Goal: Check status: Check status

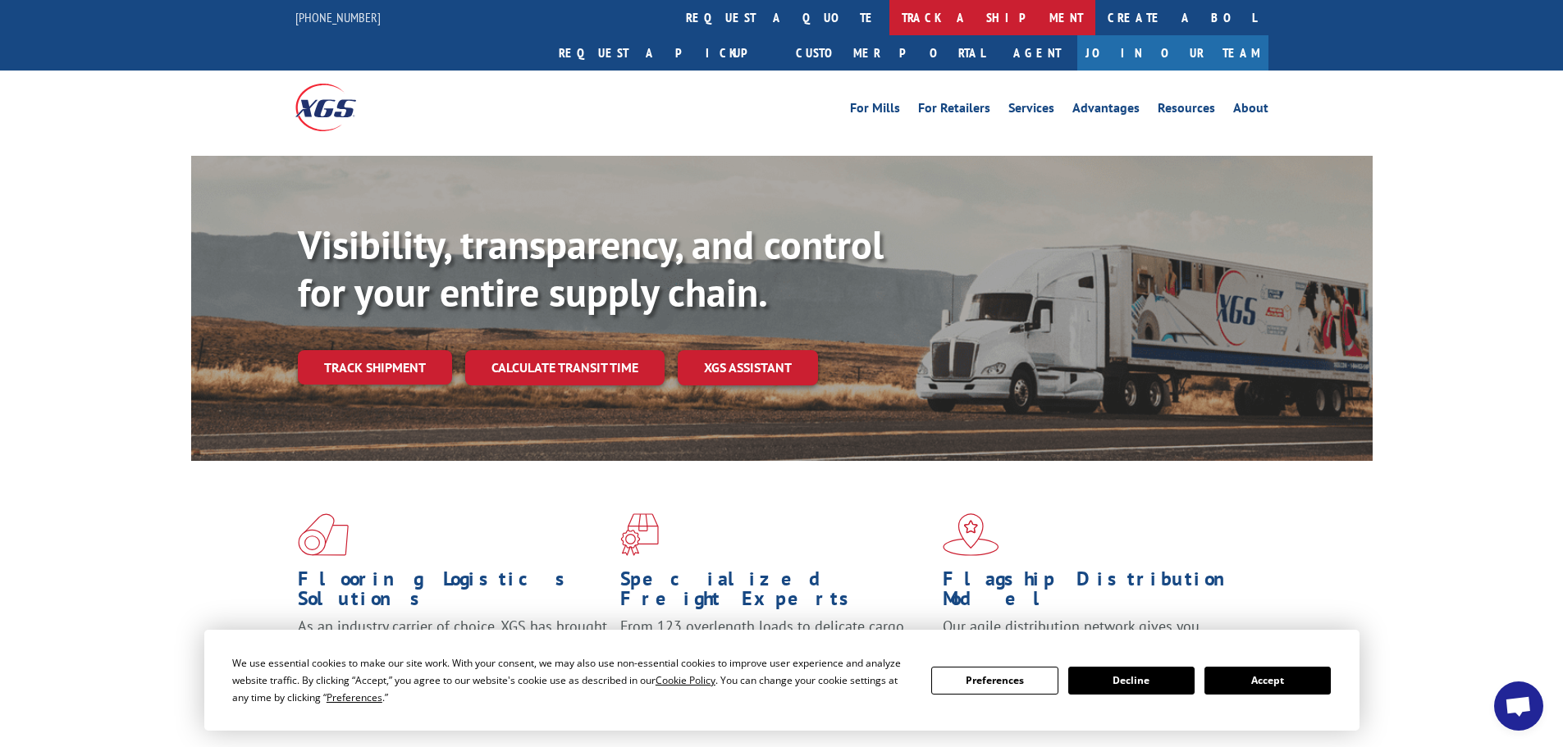
click at [889, 12] on link "track a shipment" at bounding box center [992, 17] width 206 height 35
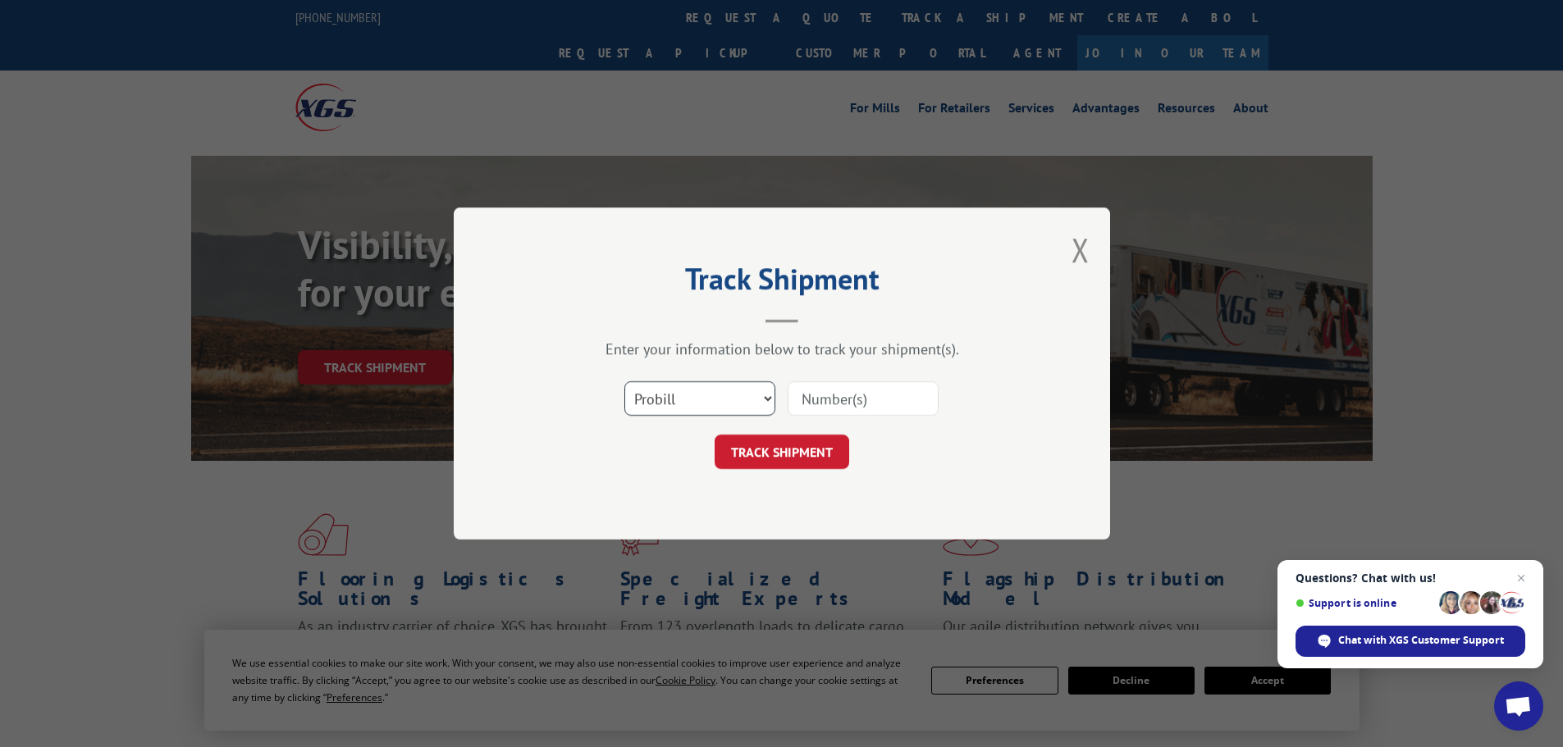
click at [760, 394] on select "Select category... Probill BOL PO" at bounding box center [699, 398] width 151 height 34
select select "bol"
click at [624, 381] on select "Select category... Probill BOL PO" at bounding box center [699, 398] width 151 height 34
paste input "17230217"
type input "17230217"
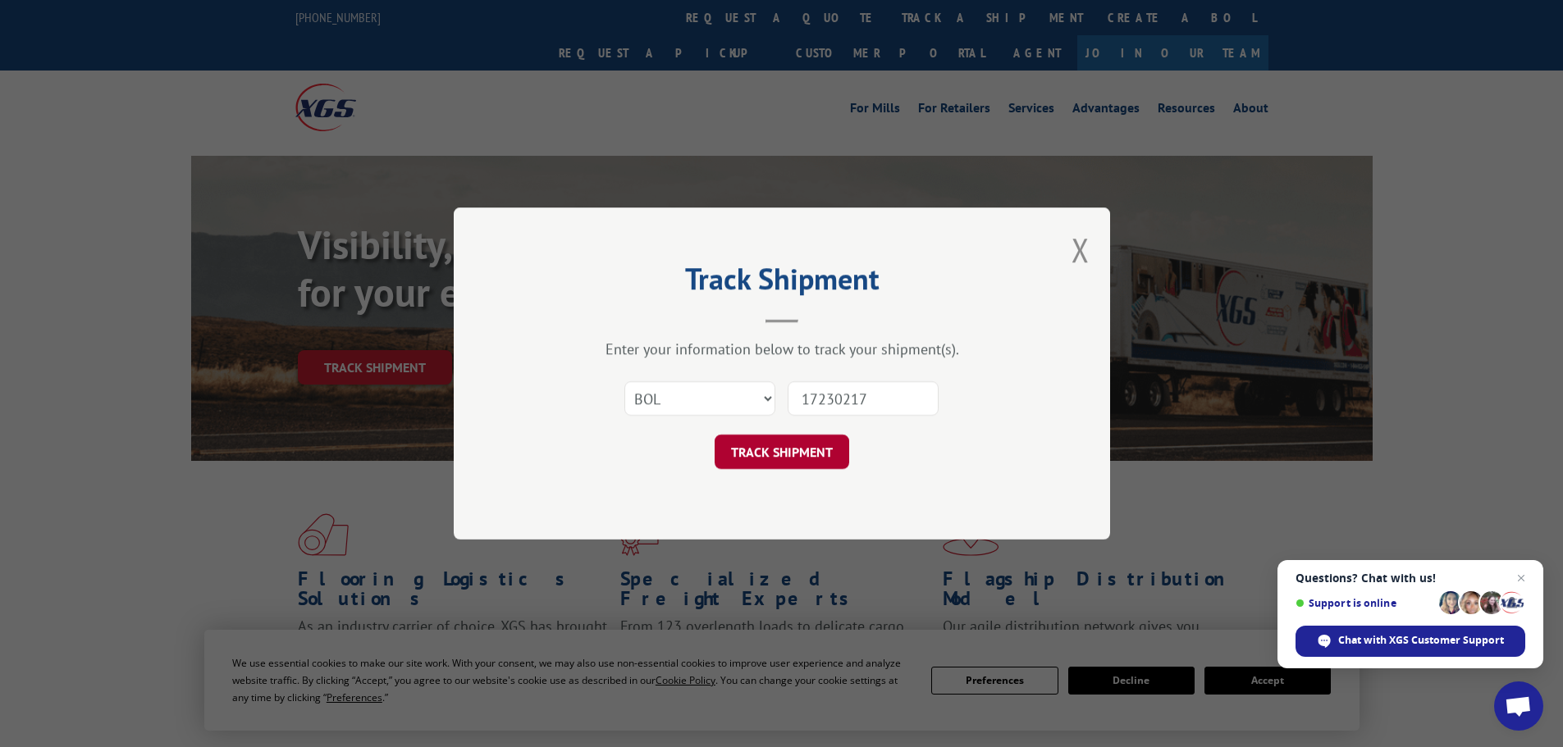
click at [792, 455] on button "TRACK SHIPMENT" at bounding box center [781, 452] width 135 height 34
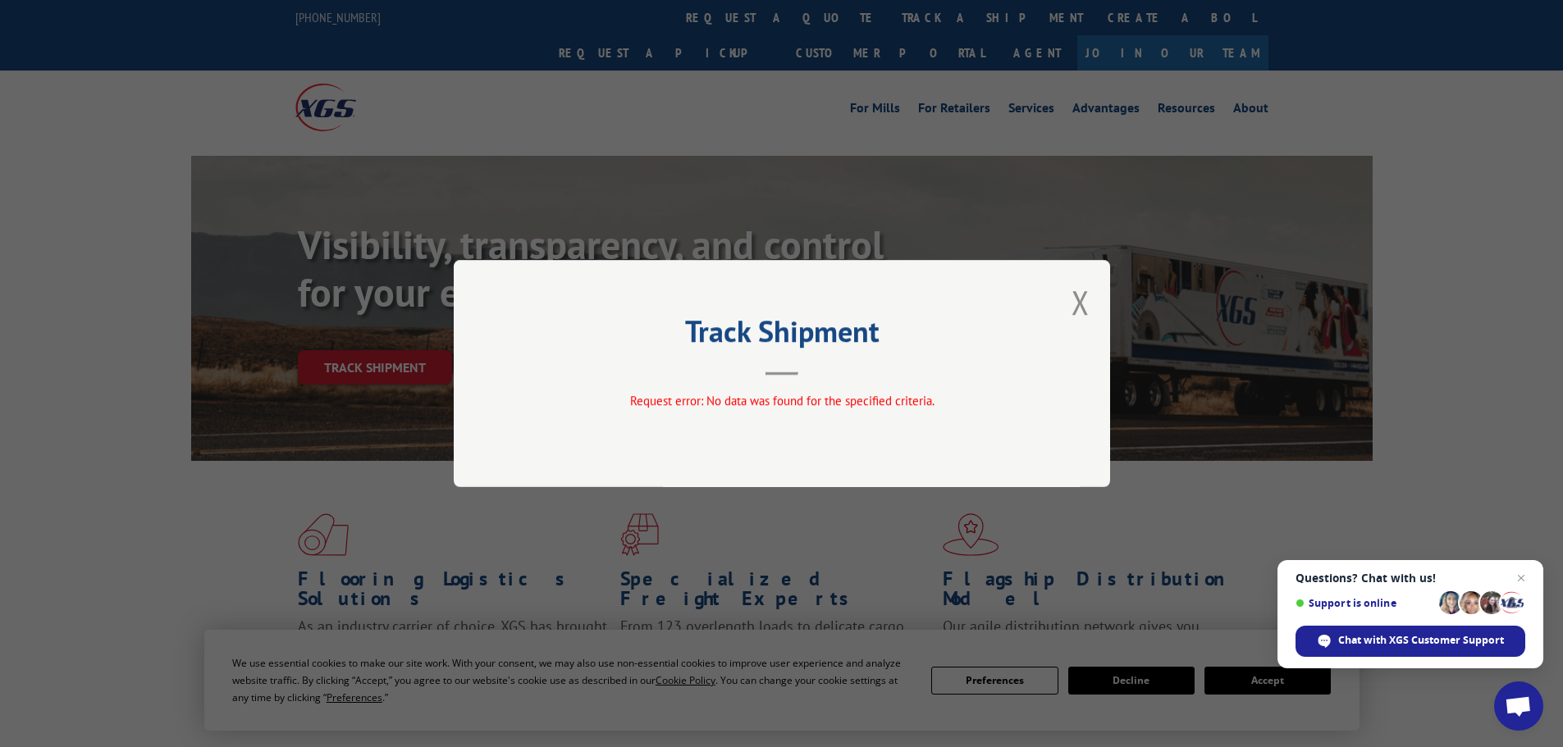
click at [1062, 298] on div "Track Shipment Request error: No data was found for the specified criteria." at bounding box center [782, 373] width 656 height 227
click at [1088, 308] on button "Close modal" at bounding box center [1080, 302] width 18 height 43
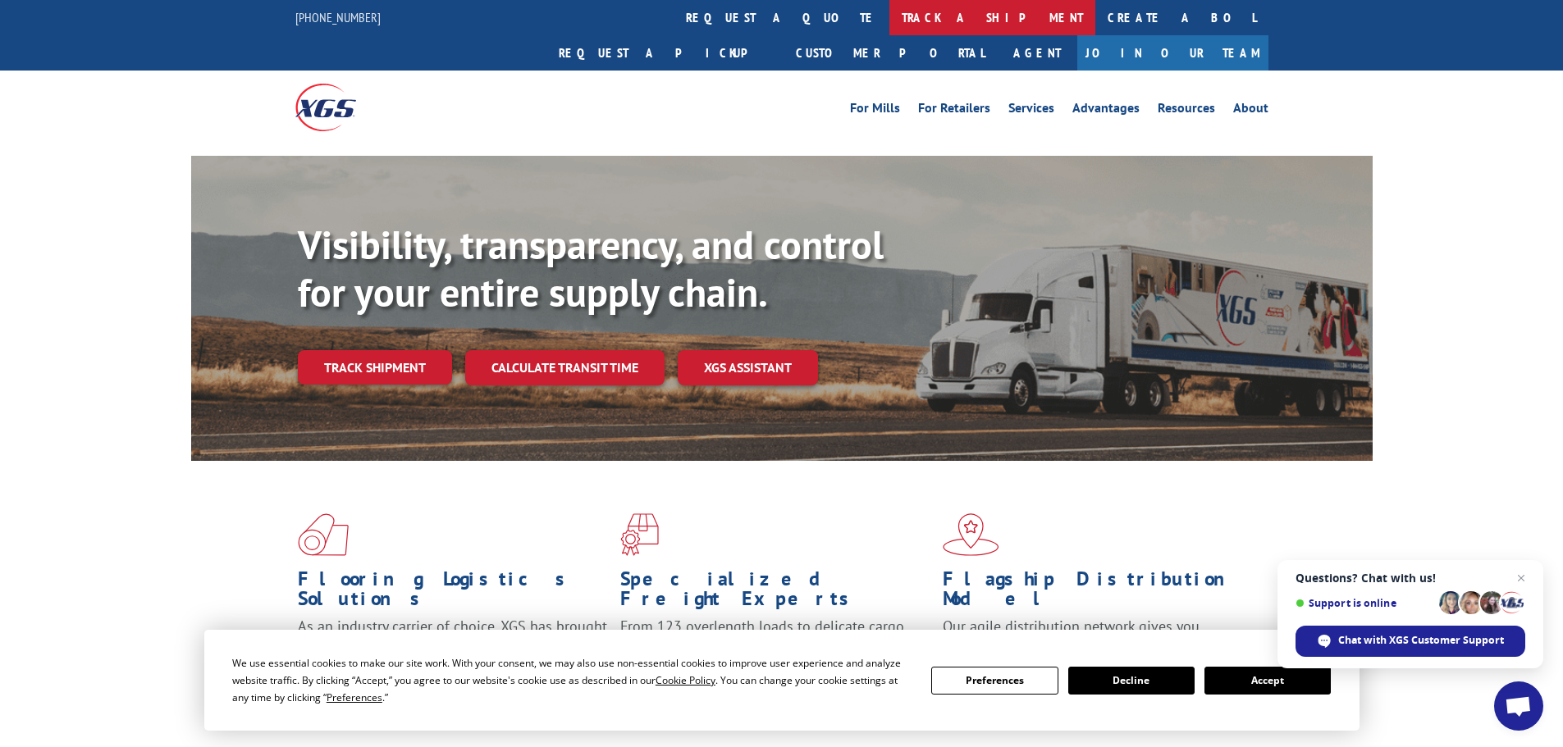
click at [889, 11] on link "track a shipment" at bounding box center [992, 17] width 206 height 35
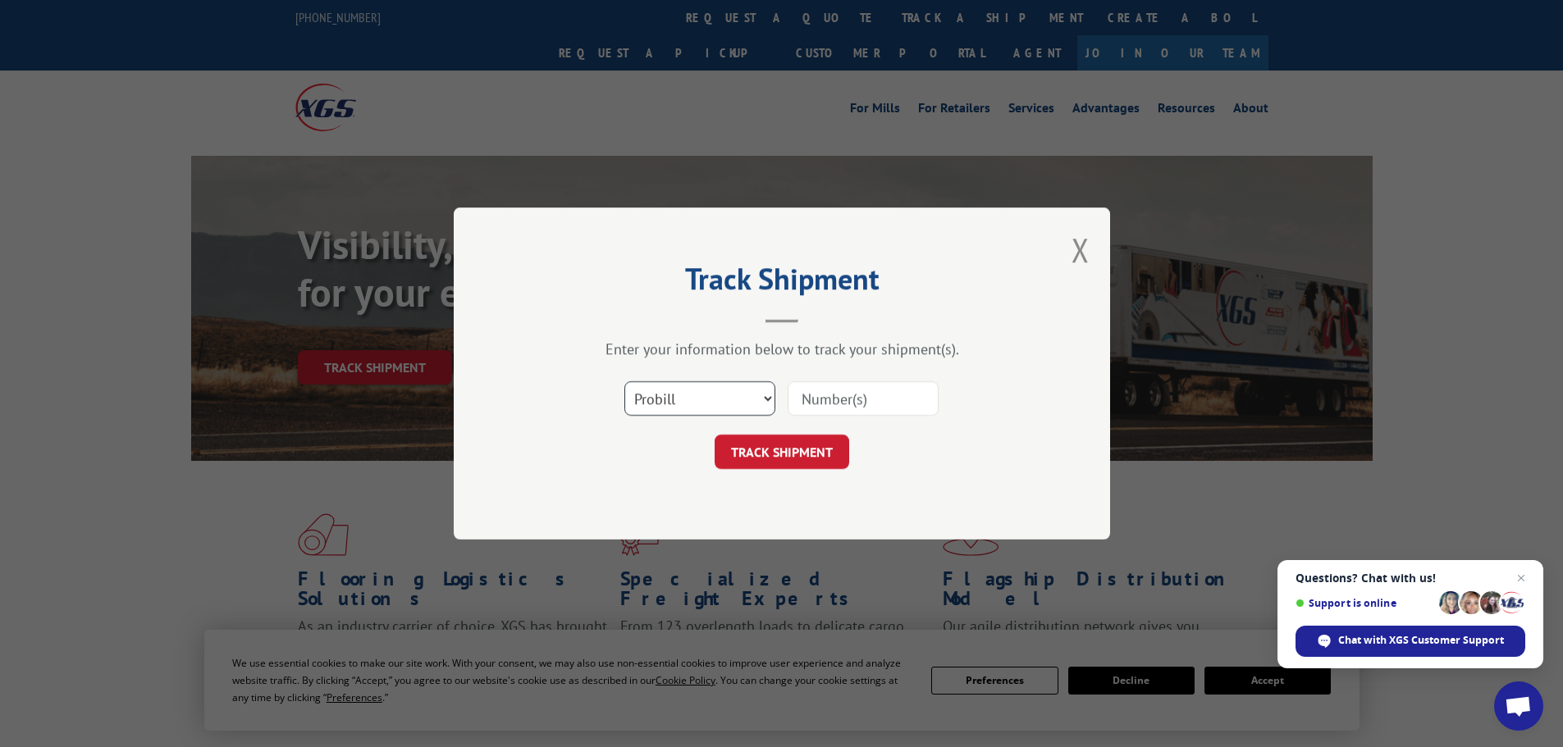
click at [758, 395] on select "Select category... Probill BOL PO" at bounding box center [699, 398] width 151 height 34
select select "po"
click at [624, 381] on select "Select category... Probill BOL PO" at bounding box center [699, 398] width 151 height 34
paste input "23517649"
type input "23517649"
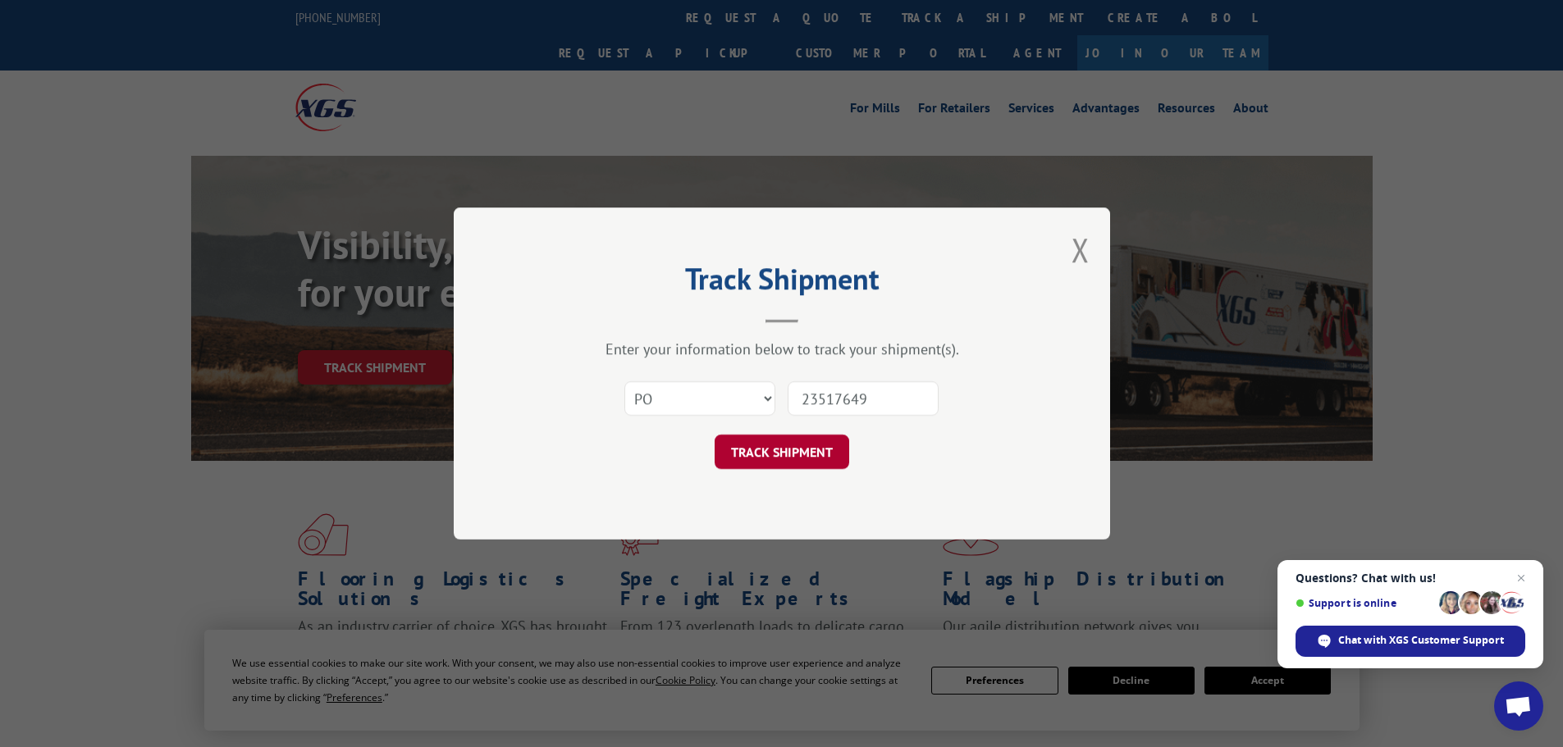
click at [780, 445] on button "TRACK SHIPMENT" at bounding box center [781, 452] width 135 height 34
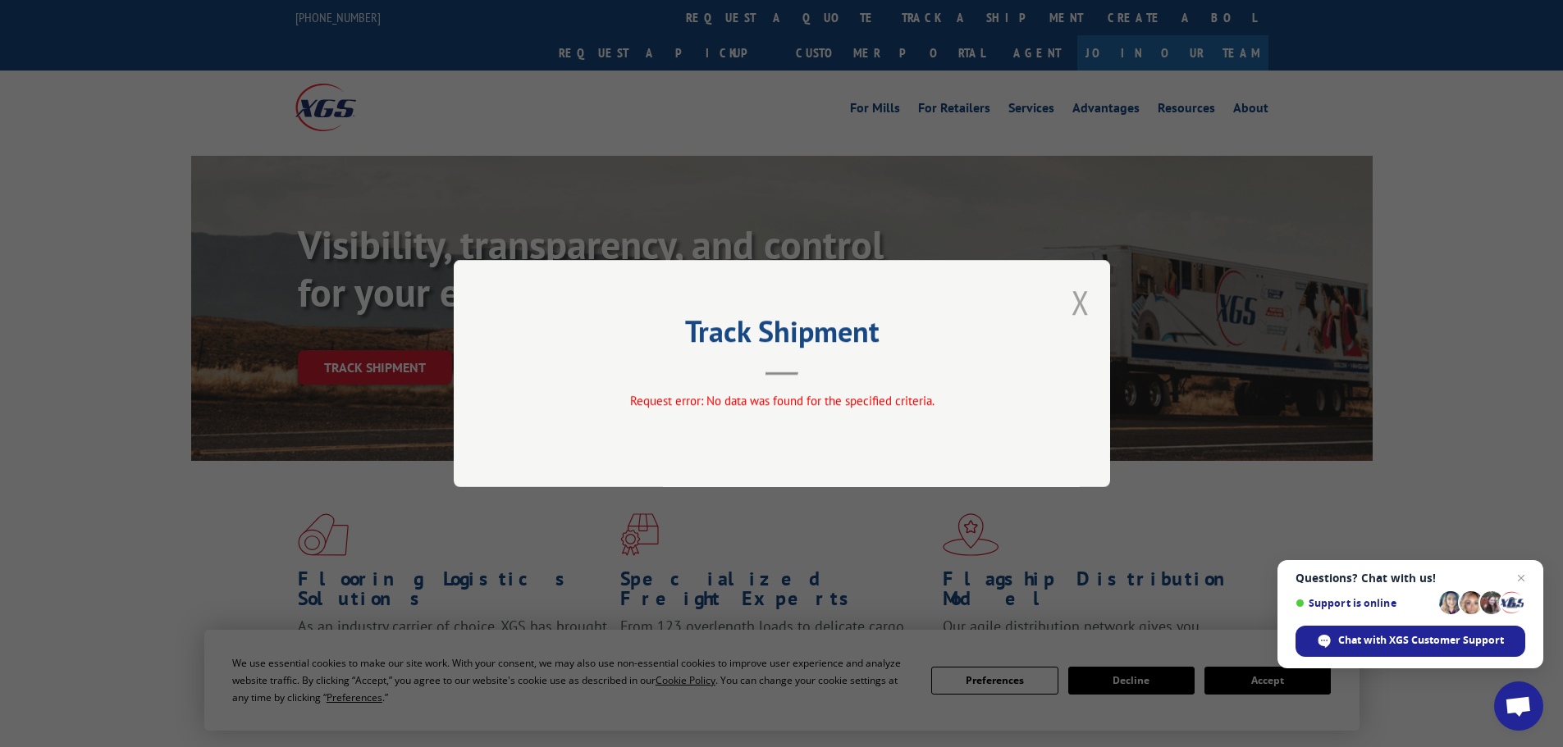
click at [1083, 301] on button "Close modal" at bounding box center [1080, 302] width 18 height 43
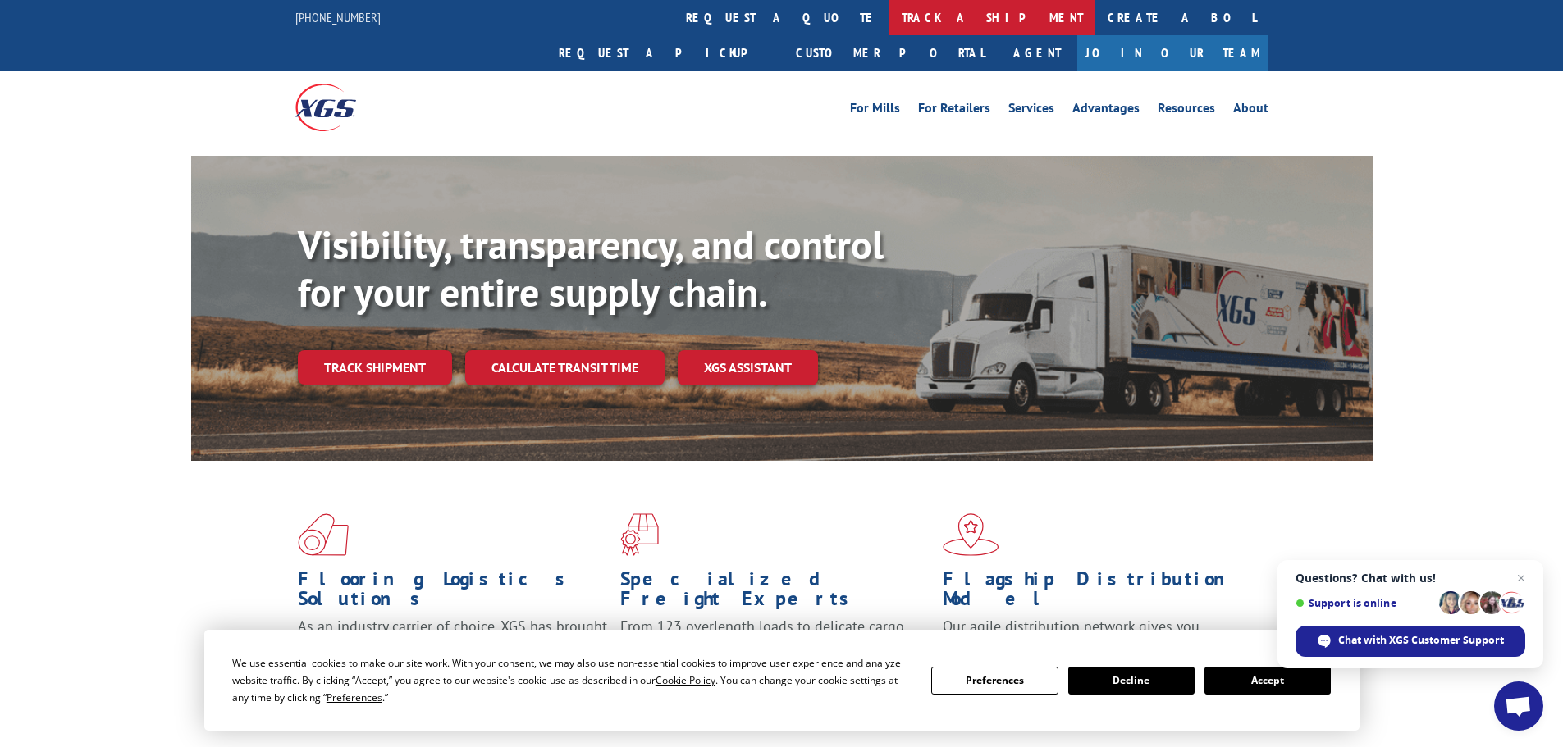
click at [889, 11] on link "track a shipment" at bounding box center [992, 17] width 206 height 35
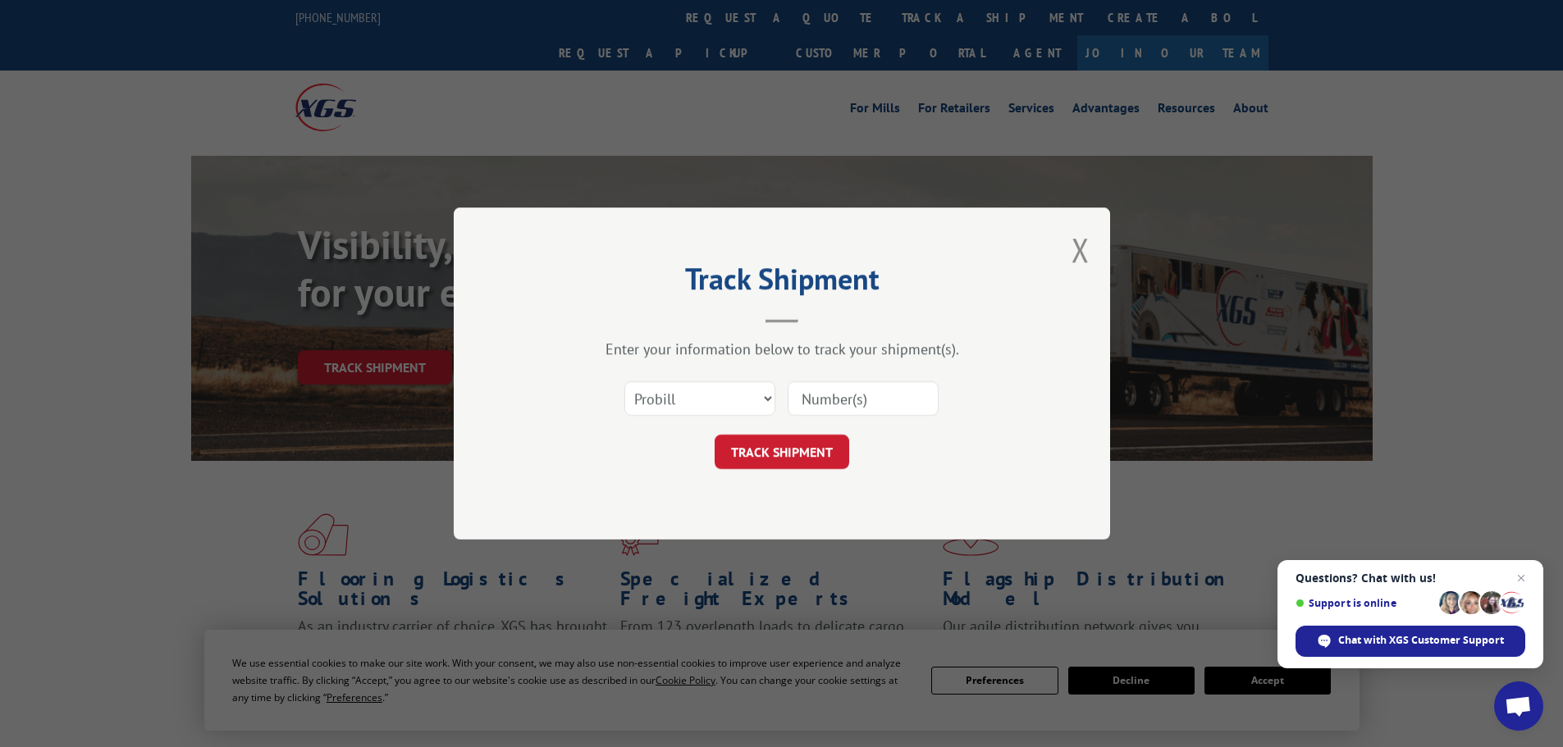
paste input "17230217"
type input "17230217"
click at [796, 444] on button "TRACK SHIPMENT" at bounding box center [781, 452] width 135 height 34
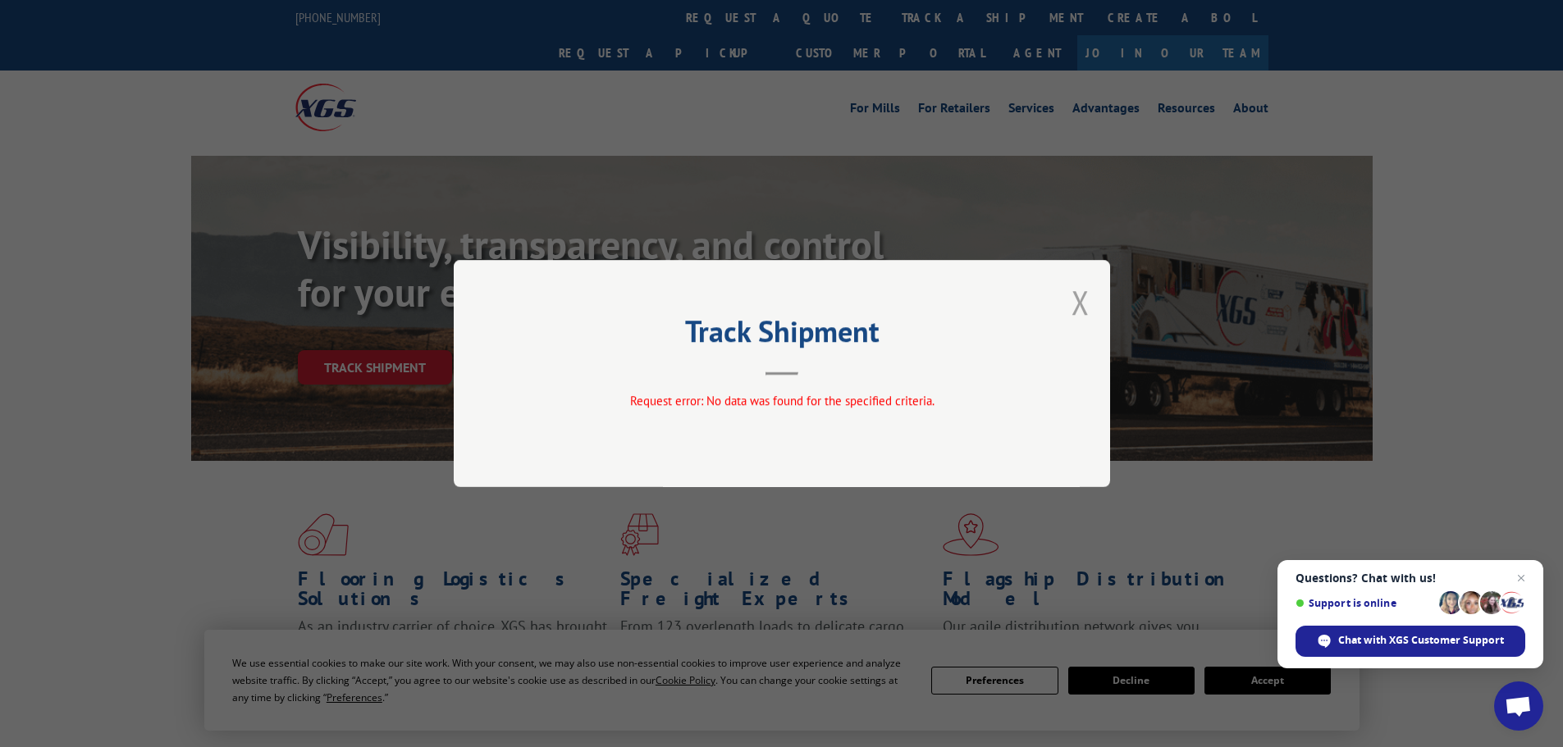
click at [1083, 310] on button "Close modal" at bounding box center [1080, 302] width 18 height 43
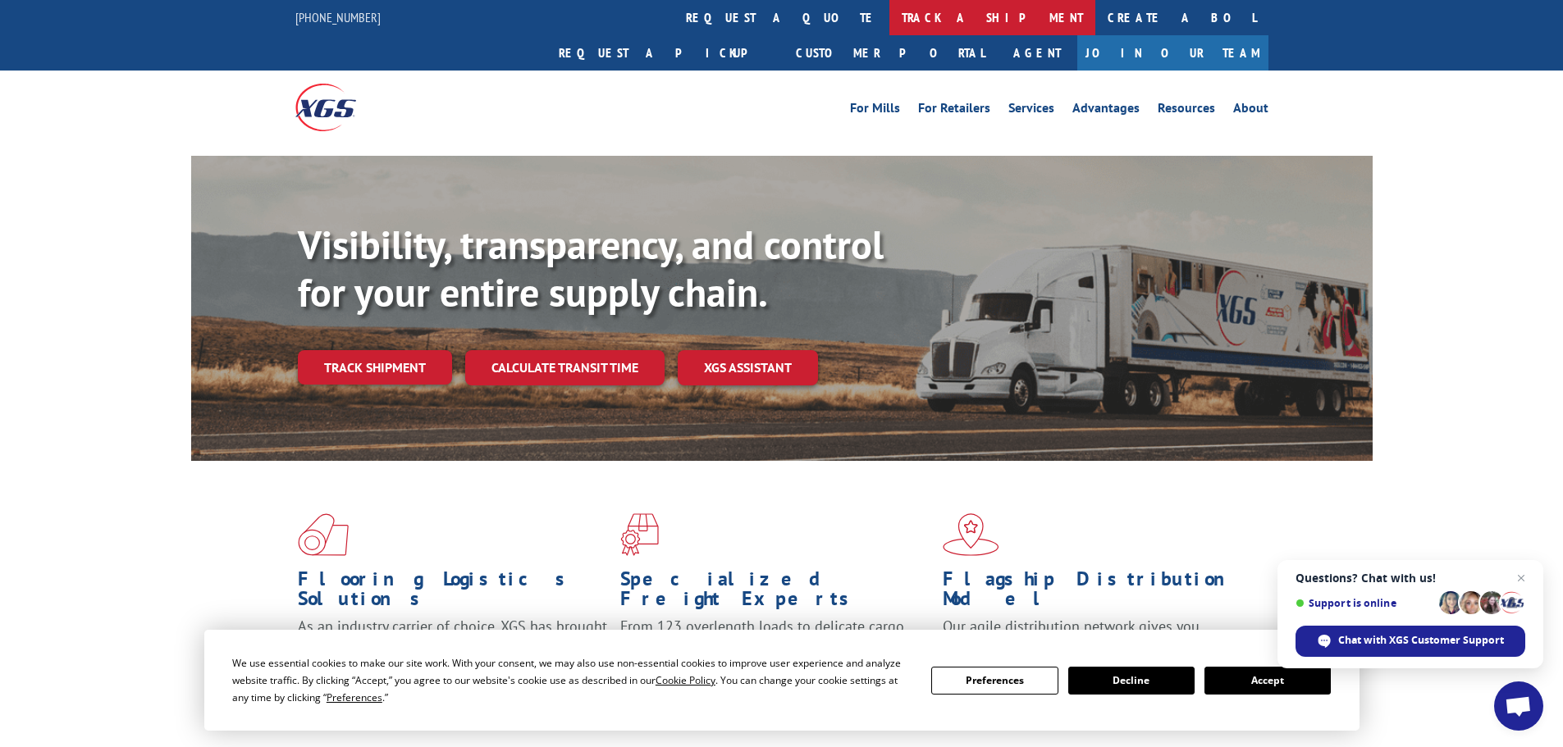
click at [889, 12] on link "track a shipment" at bounding box center [992, 17] width 206 height 35
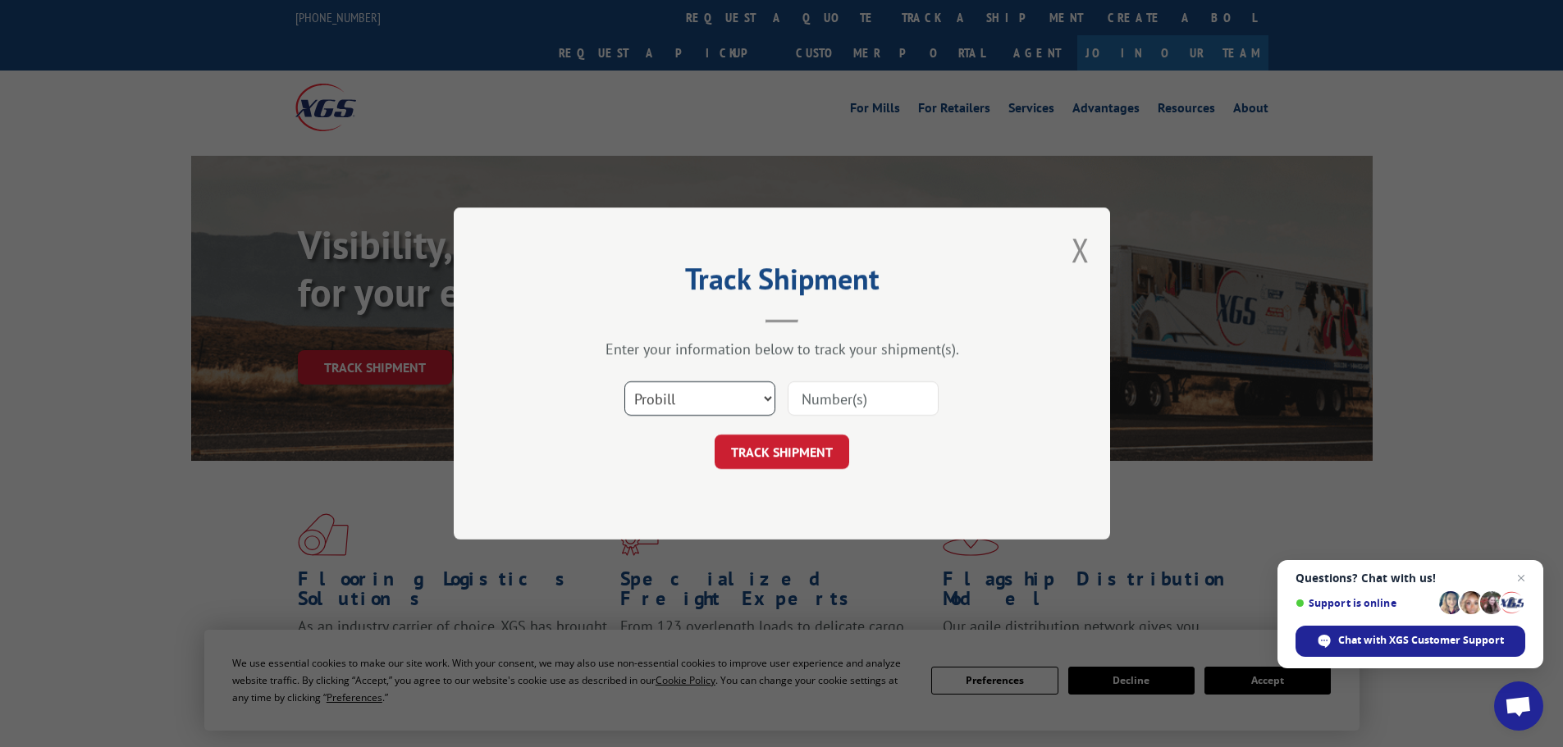
click at [762, 396] on select "Select category... Probill BOL PO" at bounding box center [699, 398] width 151 height 34
select select "bol"
click at [624, 381] on select "Select category... Probill BOL PO" at bounding box center [699, 398] width 151 height 34
paste input "5235664"
type input "5235664"
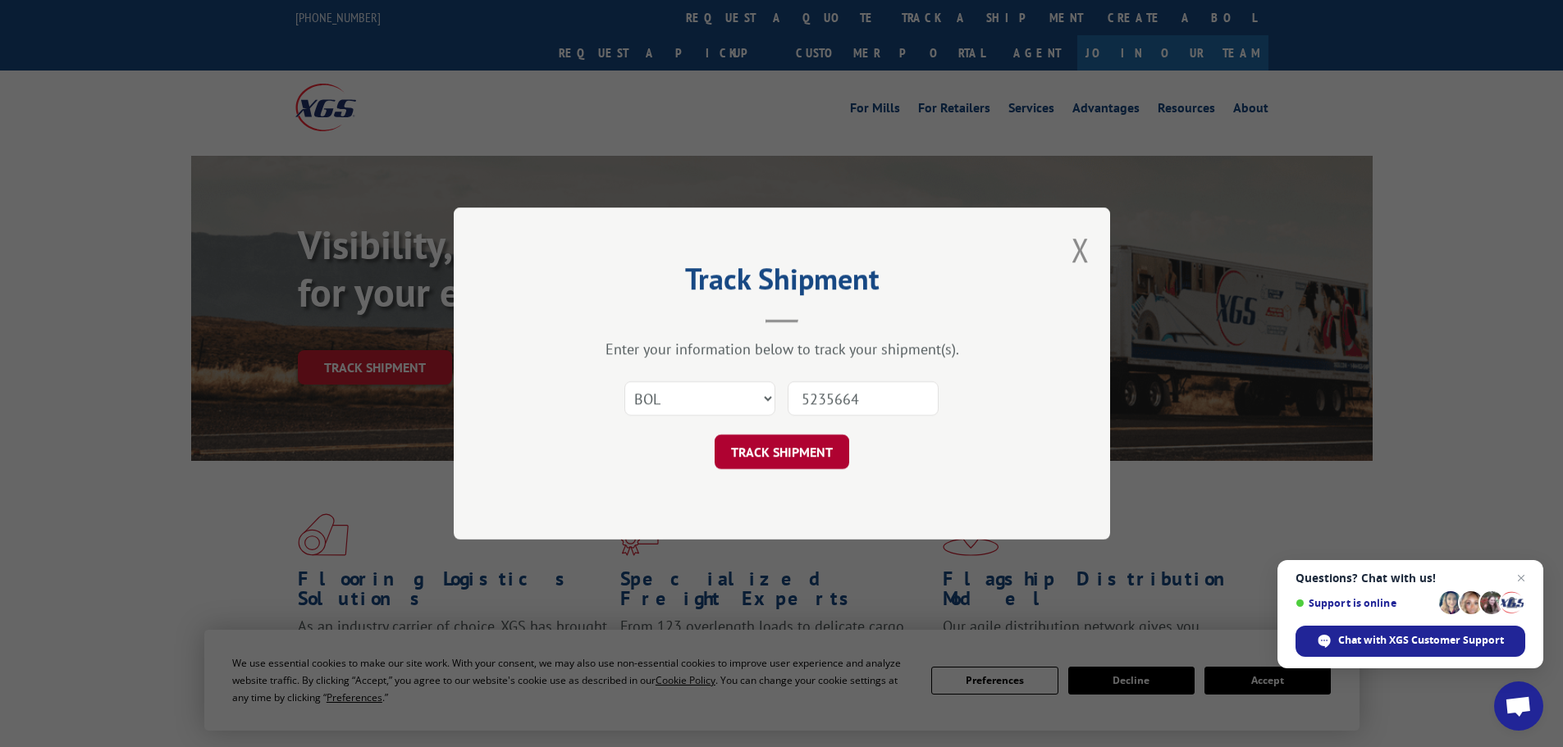
click at [792, 443] on button "TRACK SHIPMENT" at bounding box center [781, 452] width 135 height 34
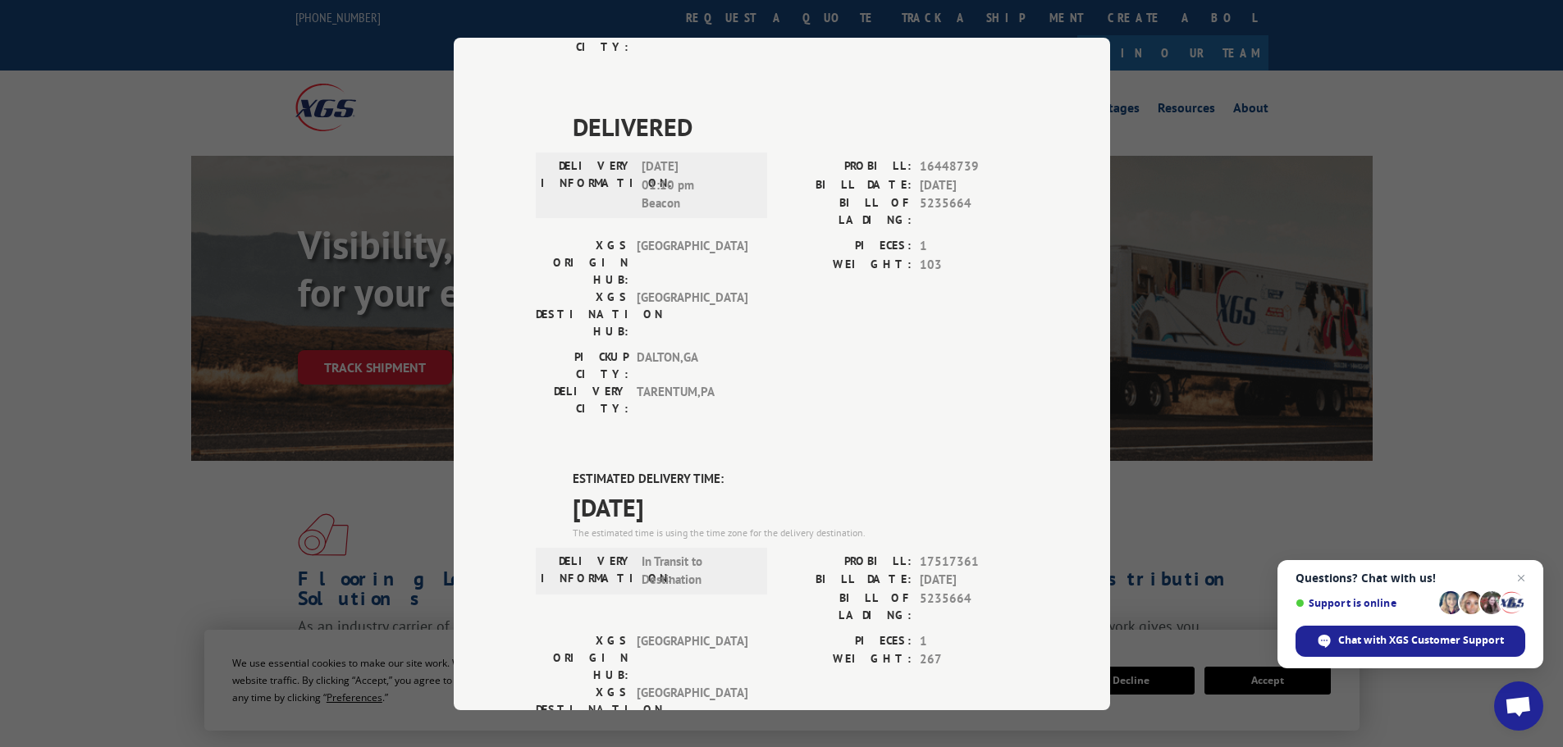
scroll to position [410, 0]
